Goal: Information Seeking & Learning: Learn about a topic

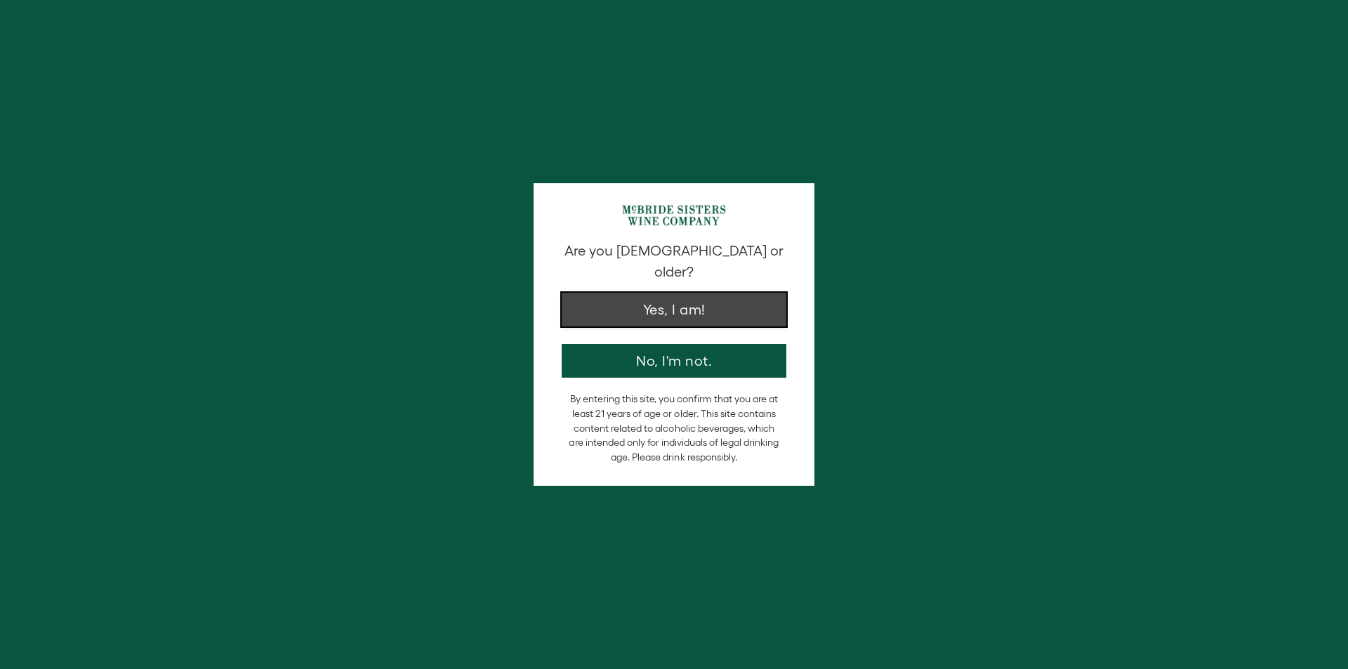
click at [667, 293] on button "Yes, I am!" at bounding box center [674, 310] width 225 height 34
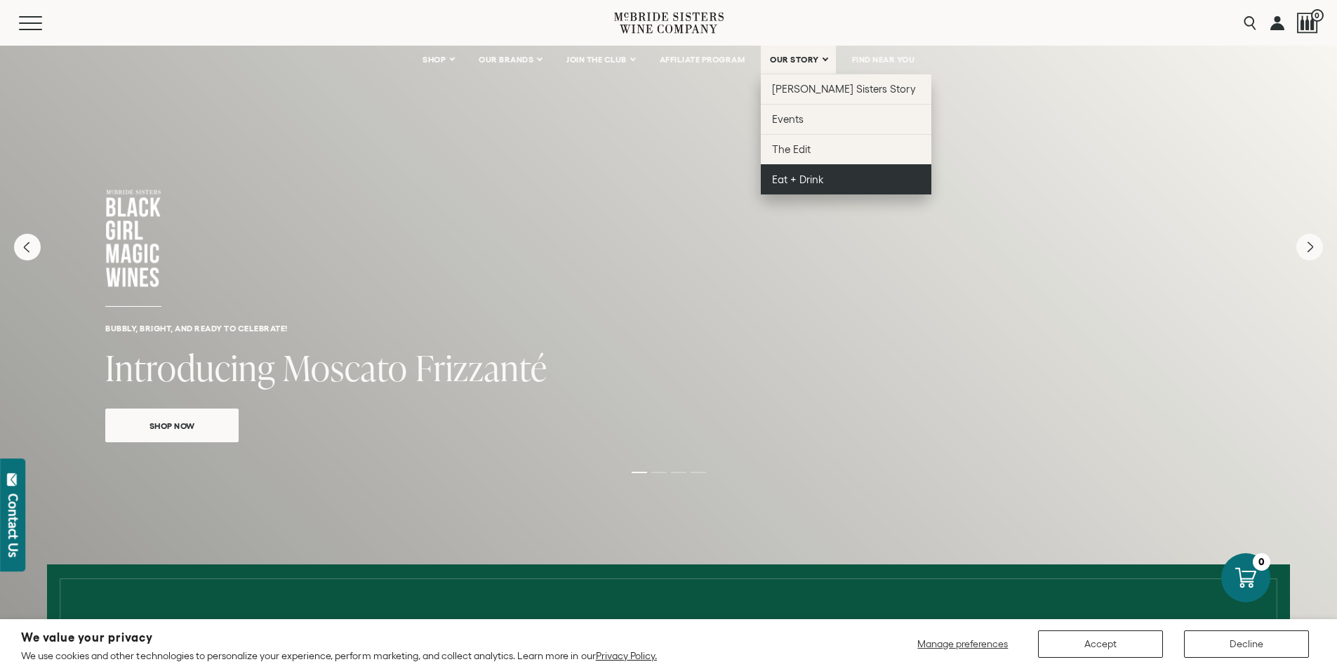
click at [796, 184] on span "Eat + Drink" at bounding box center [798, 179] width 52 height 12
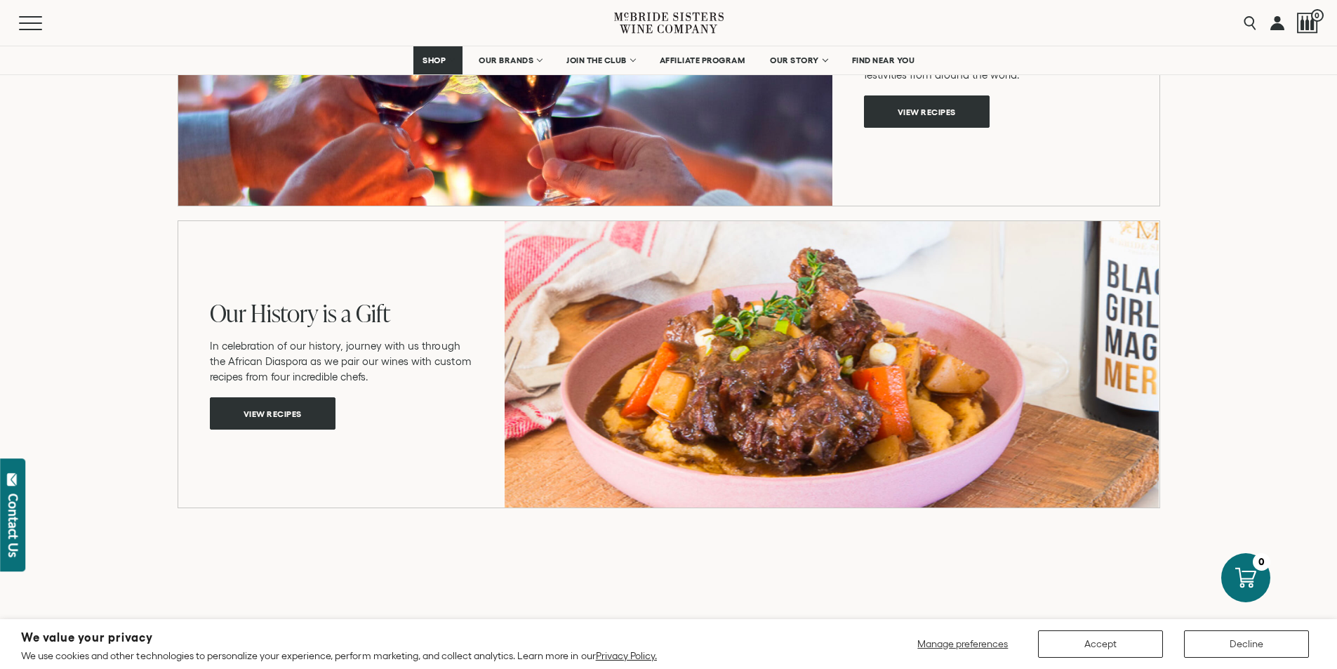
scroll to position [2106, 0]
